Goal: Navigation & Orientation: Understand site structure

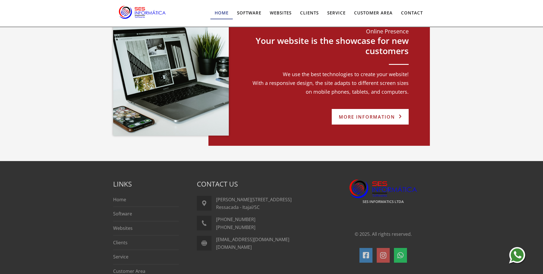
scroll to position [1098, 0]
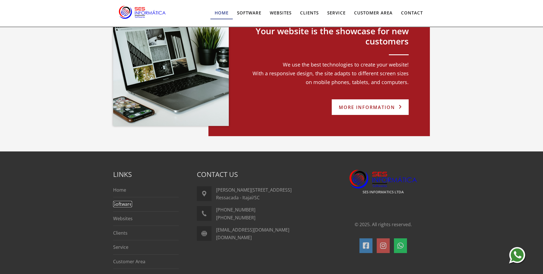
click at [125, 205] on font "Software" at bounding box center [122, 204] width 19 height 6
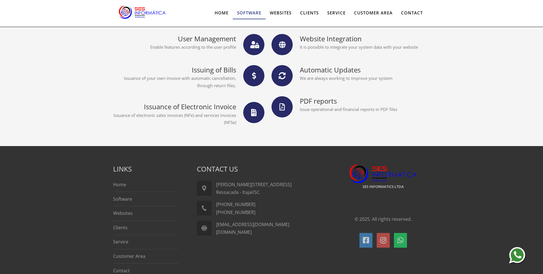
scroll to position [479, 0]
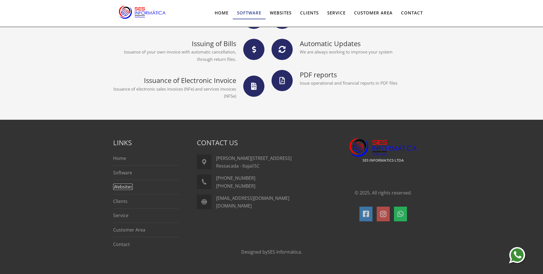
click at [121, 187] on font "Websites" at bounding box center [123, 187] width 20 height 6
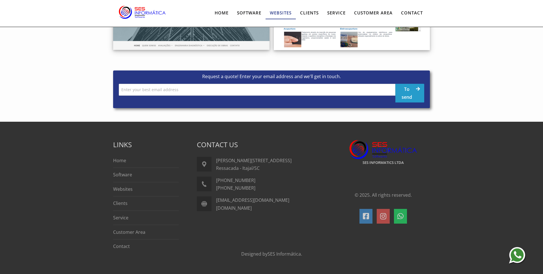
scroll to position [542, 0]
